Goal: Complete application form

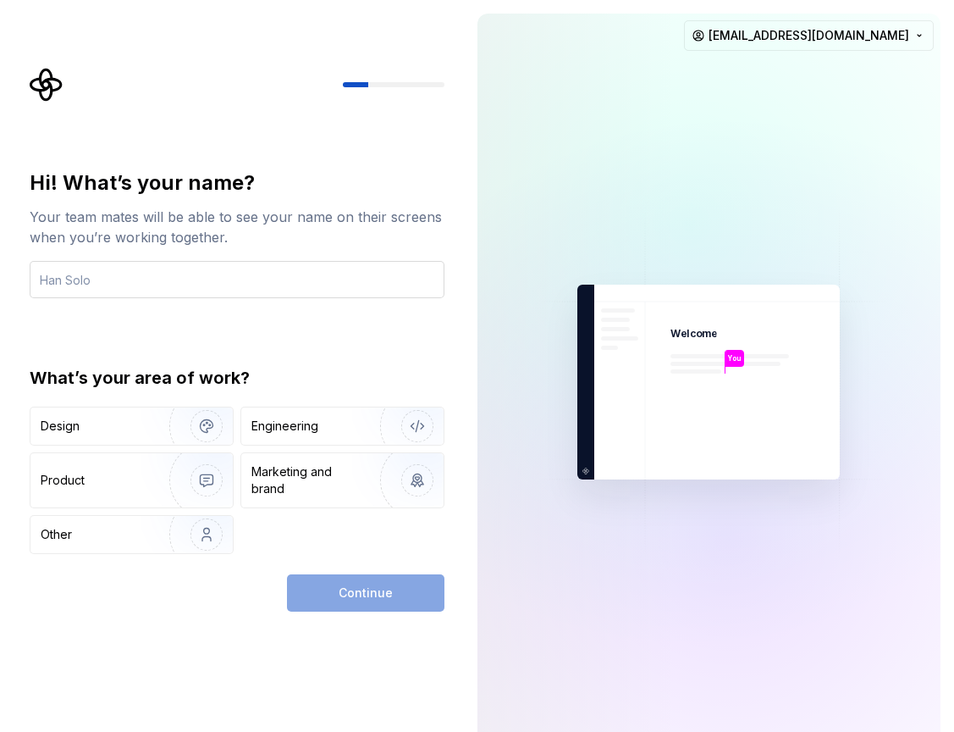
click at [135, 287] on input "text" at bounding box center [237, 279] width 415 height 37
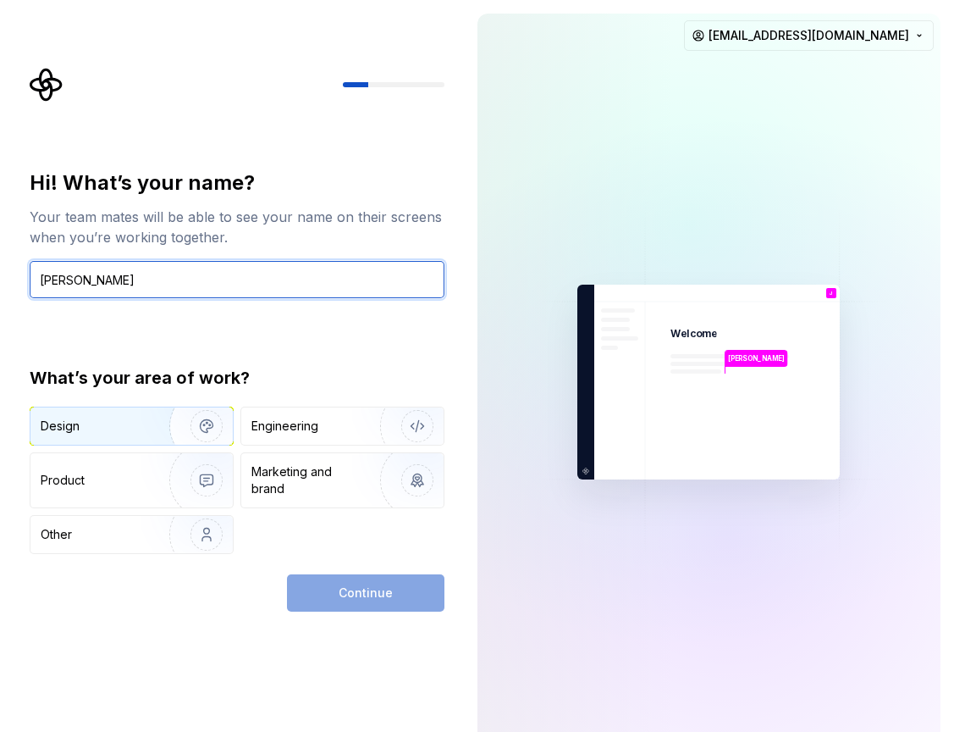
type input "[PERSON_NAME]"
click at [134, 428] on div "Design" at bounding box center [94, 426] width 107 height 17
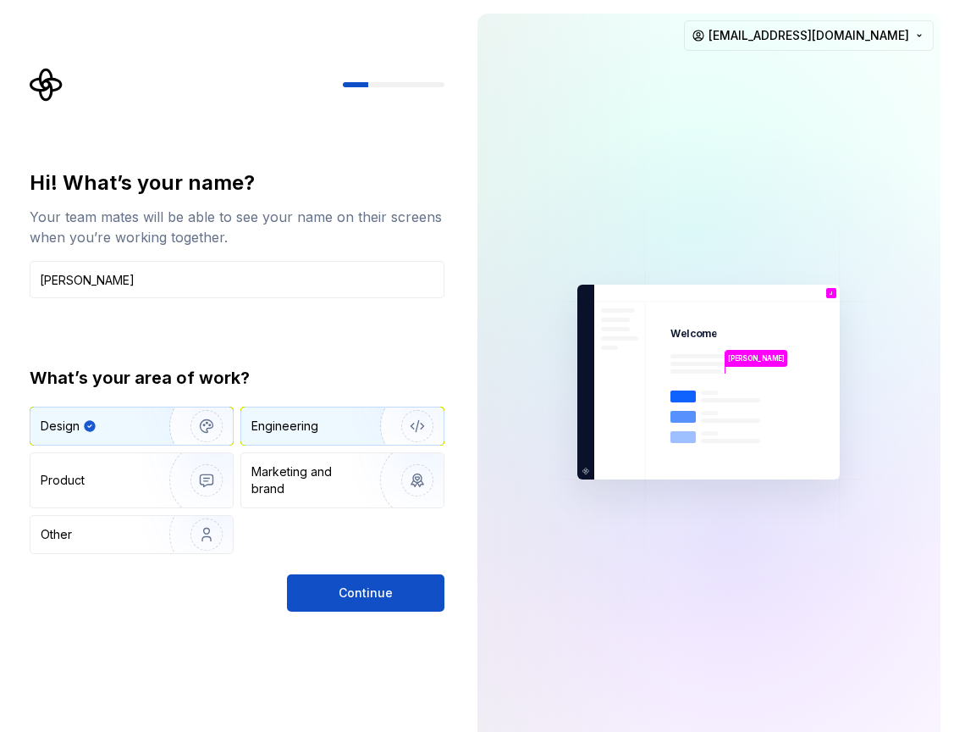
click at [330, 438] on div "Engineering" at bounding box center [342, 425] width 202 height 37
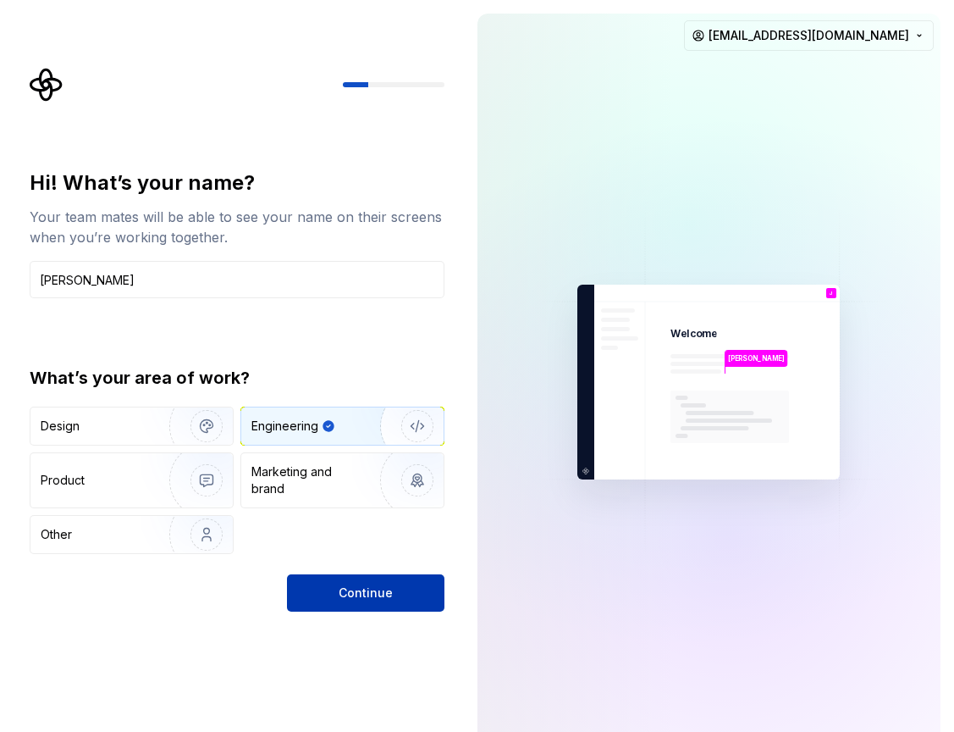
click at [368, 601] on button "Continue" at bounding box center [366, 592] width 158 height 37
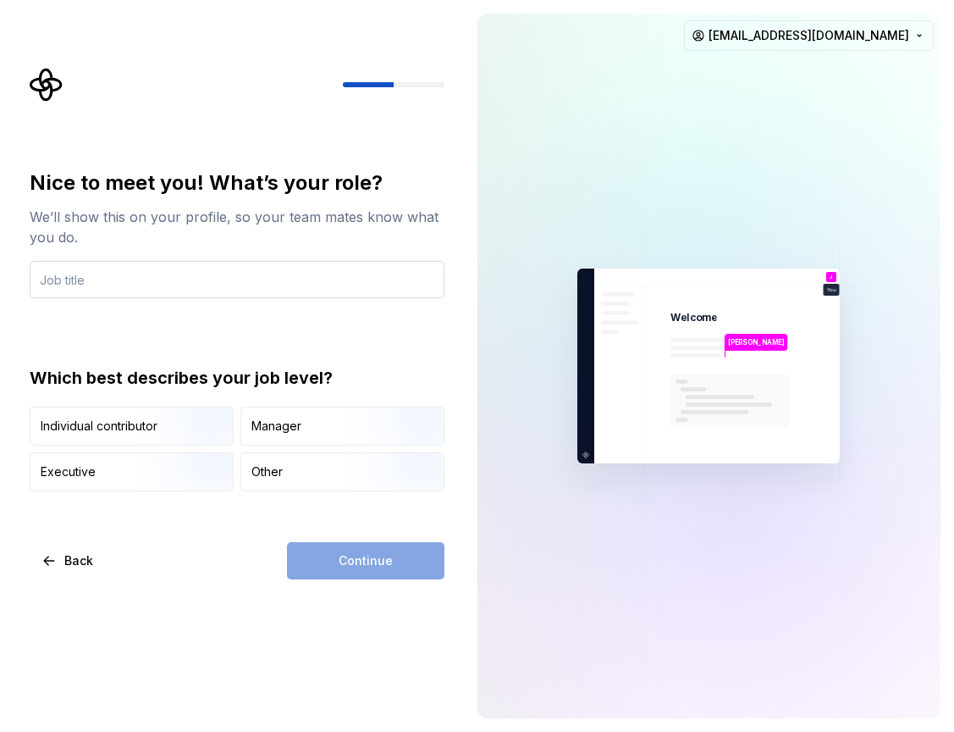
click at [349, 275] on input "text" at bounding box center [237, 279] width 415 height 37
type input "J"
type input "Engineer"
drag, startPoint x: 80, startPoint y: 437, endPoint x: 104, endPoint y: 443, distance: 24.4
click at [80, 437] on div "Individual contributor" at bounding box center [131, 425] width 202 height 37
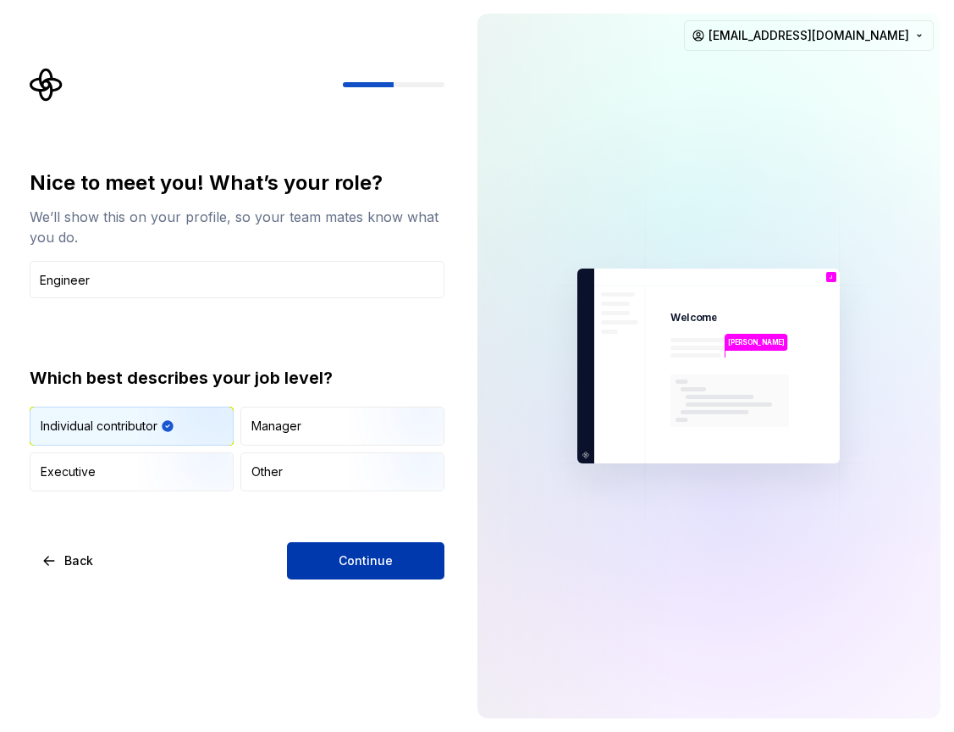
click at [384, 561] on span "Continue" at bounding box center [366, 560] width 54 height 17
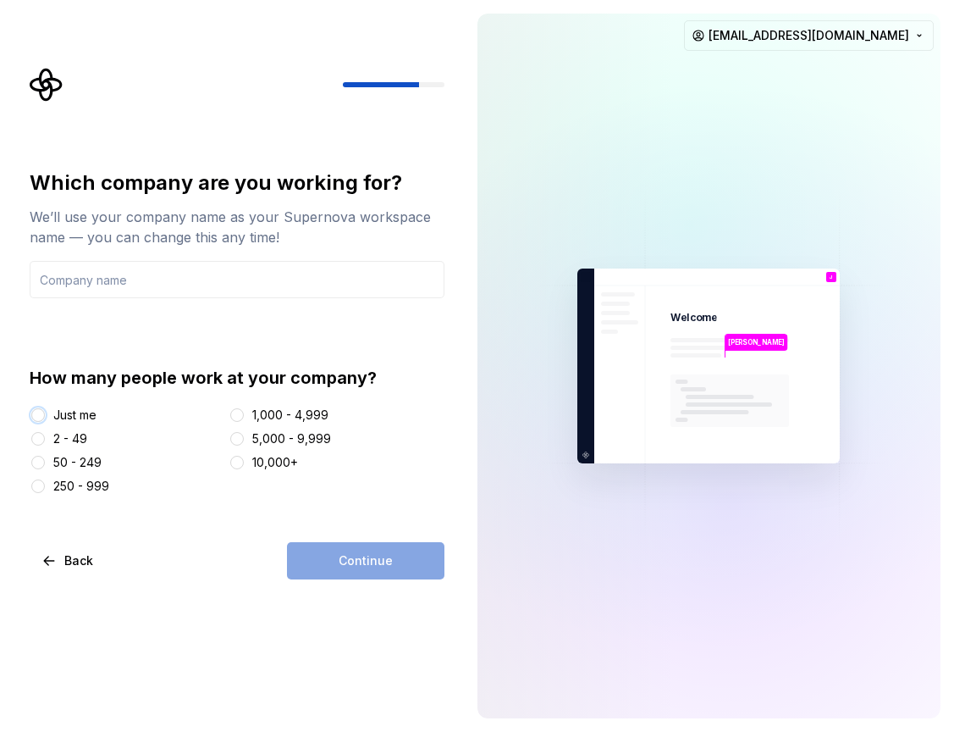
click at [38, 413] on button "Just me" at bounding box center [38, 415] width 14 height 14
click at [123, 285] on input "text" at bounding box center [237, 279] width 415 height 37
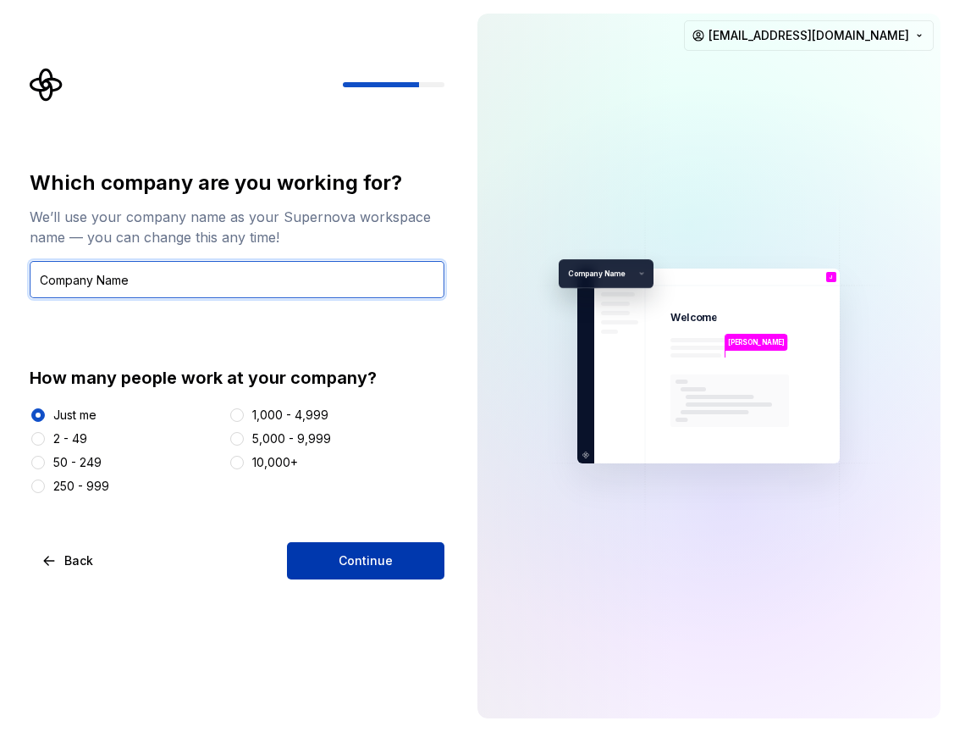
type input "Company Name"
click at [351, 561] on span "Continue" at bounding box center [366, 560] width 54 height 17
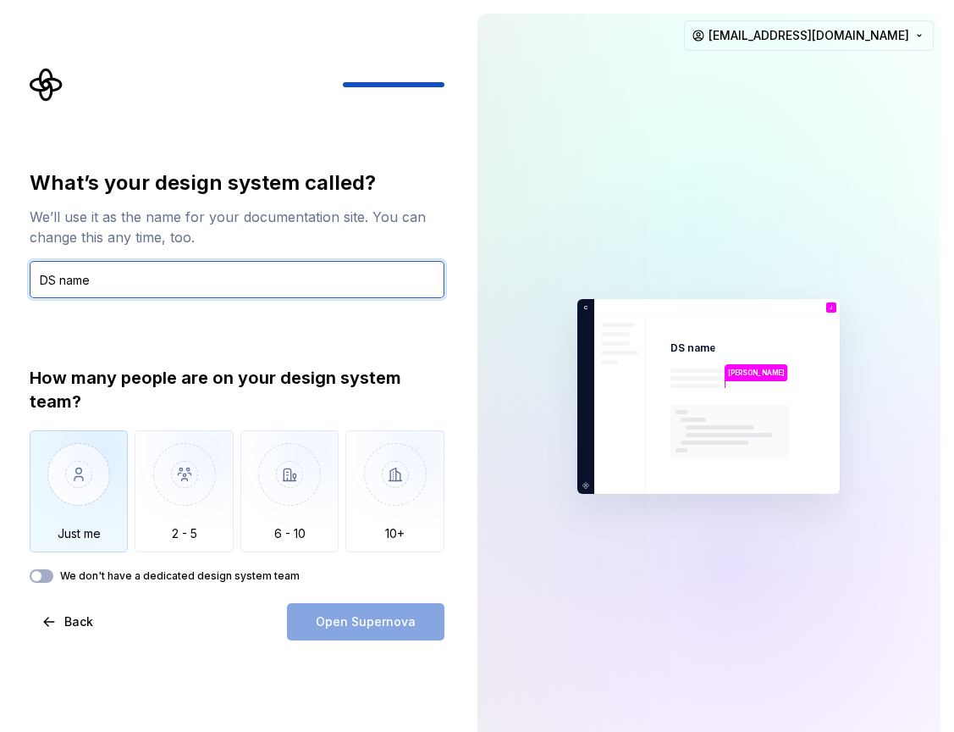
type input "DS name"
click at [86, 492] on img "button" at bounding box center [79, 486] width 99 height 113
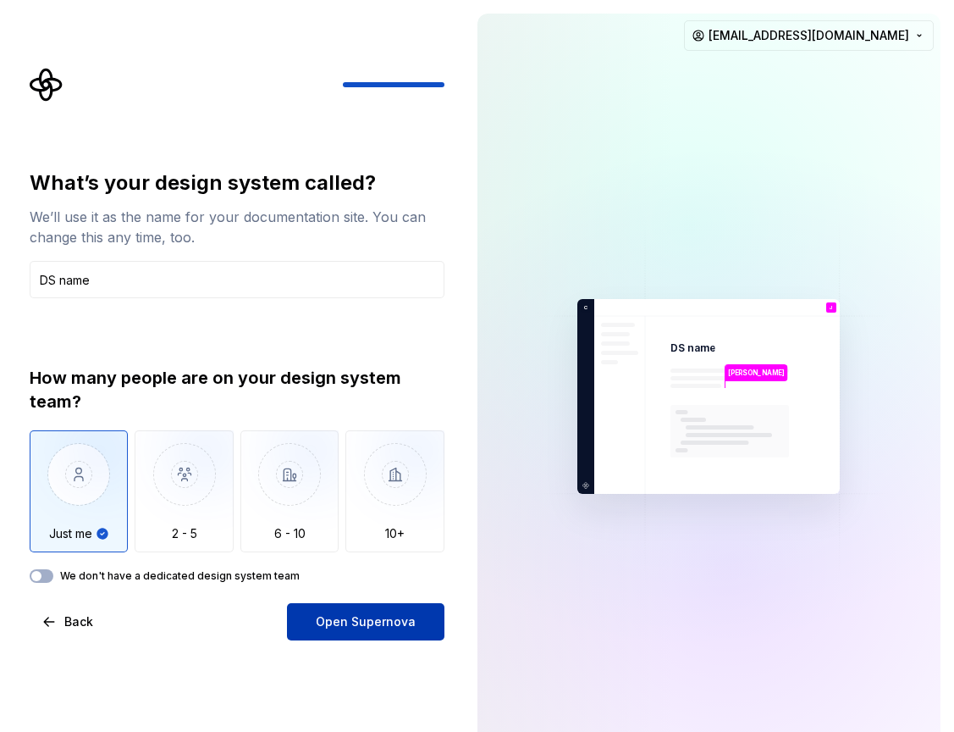
click at [354, 630] on button "Open Supernova" at bounding box center [366, 621] width 158 height 37
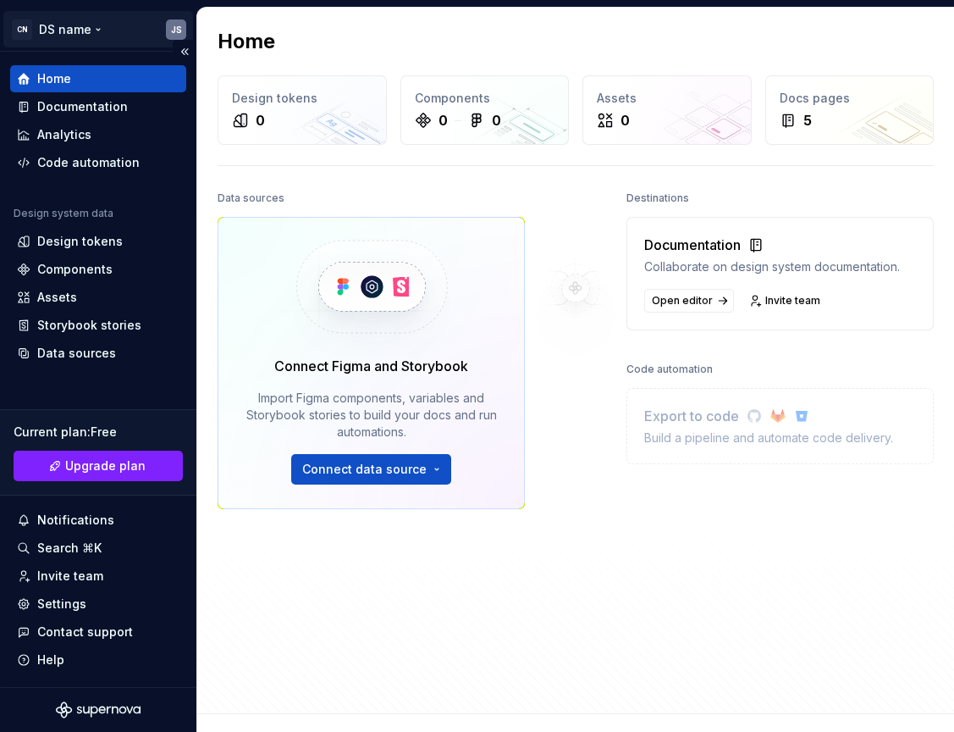
click at [74, 25] on html "CN DS name JS Home Documentation Analytics Code automation Design system data D…" at bounding box center [477, 366] width 954 height 732
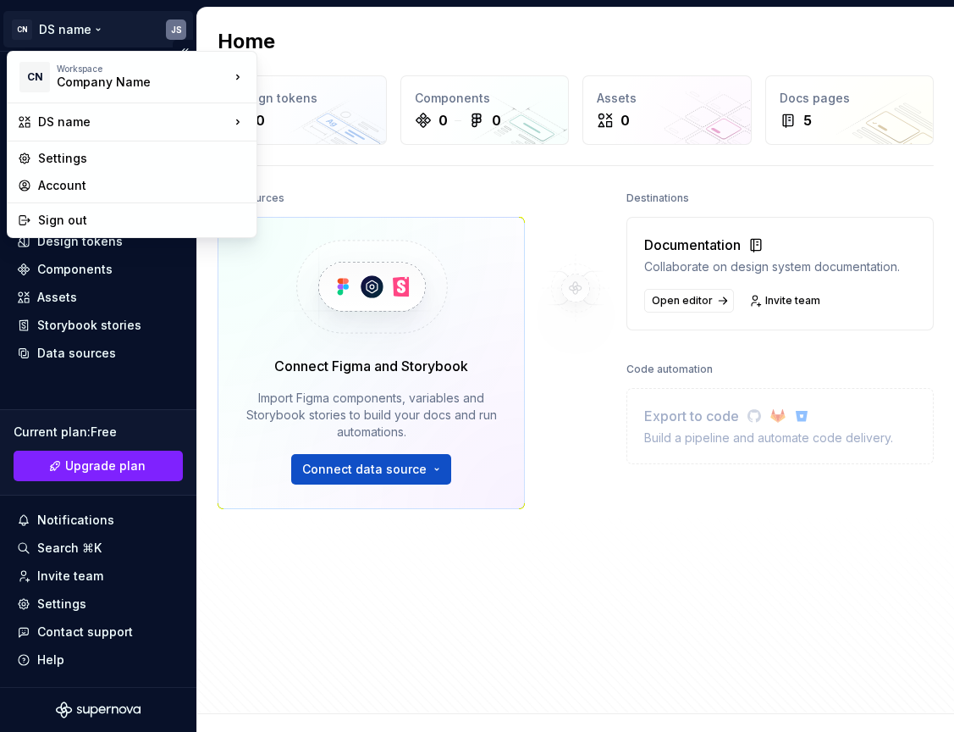
click at [74, 25] on html "CN DS name JS Home Documentation Analytics Code automation Design system data D…" at bounding box center [477, 366] width 954 height 732
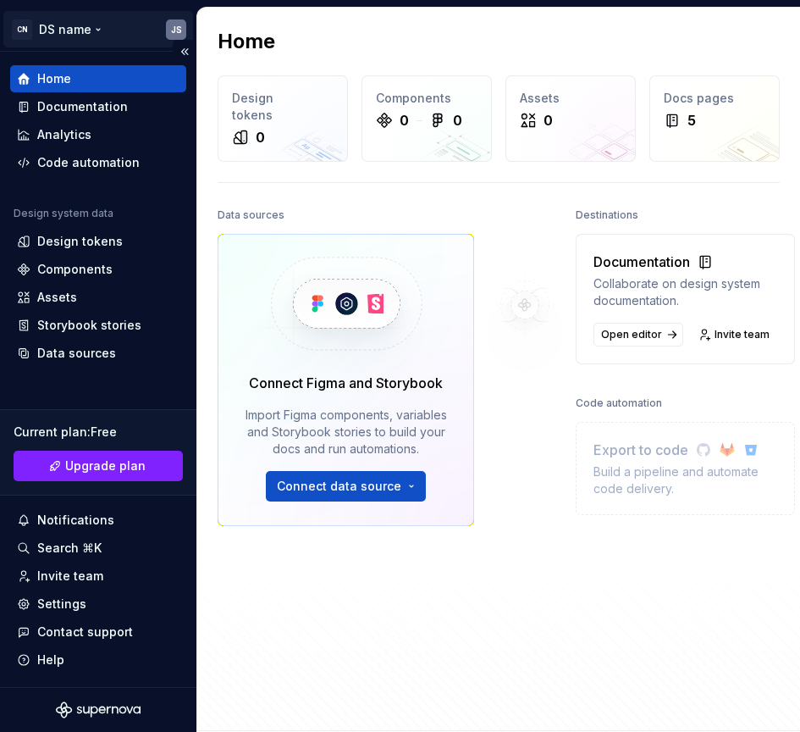
click at [130, 32] on html "CN DS name JS Home Documentation Analytics Code automation Design system data D…" at bounding box center [400, 366] width 800 height 732
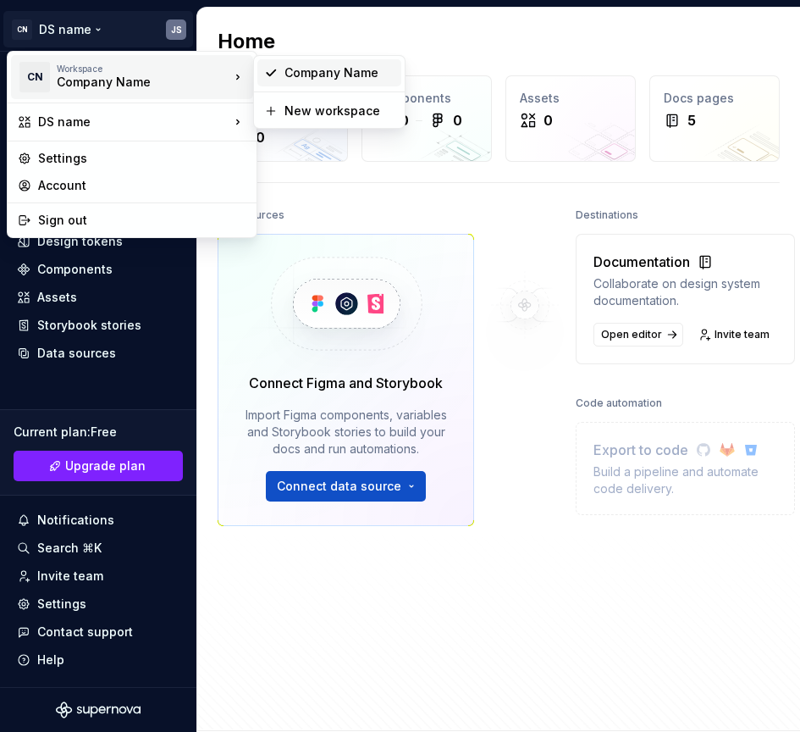
click at [332, 74] on div "Company Name" at bounding box center [340, 72] width 110 height 17
